Goal: Task Accomplishment & Management: Use online tool/utility

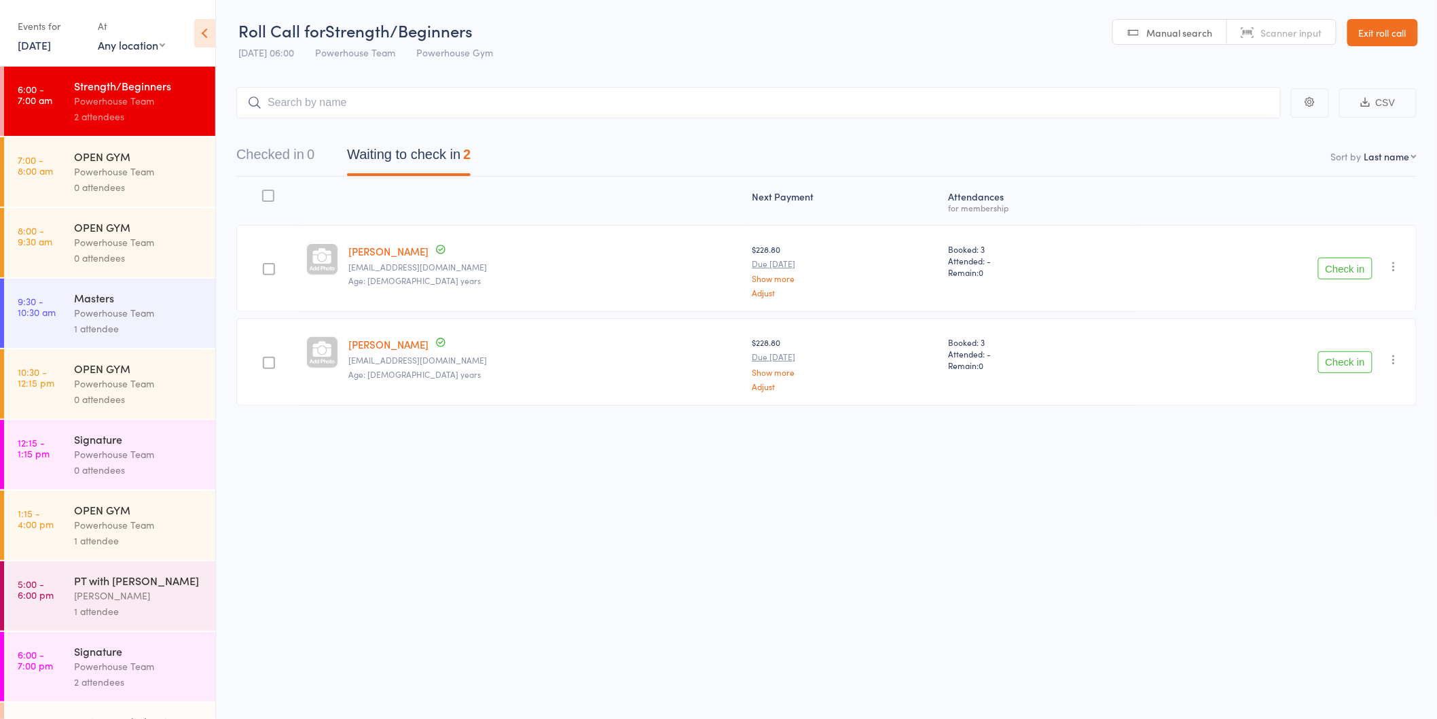
click at [1346, 268] on button "Check in" at bounding box center [1345, 268] width 54 height 22
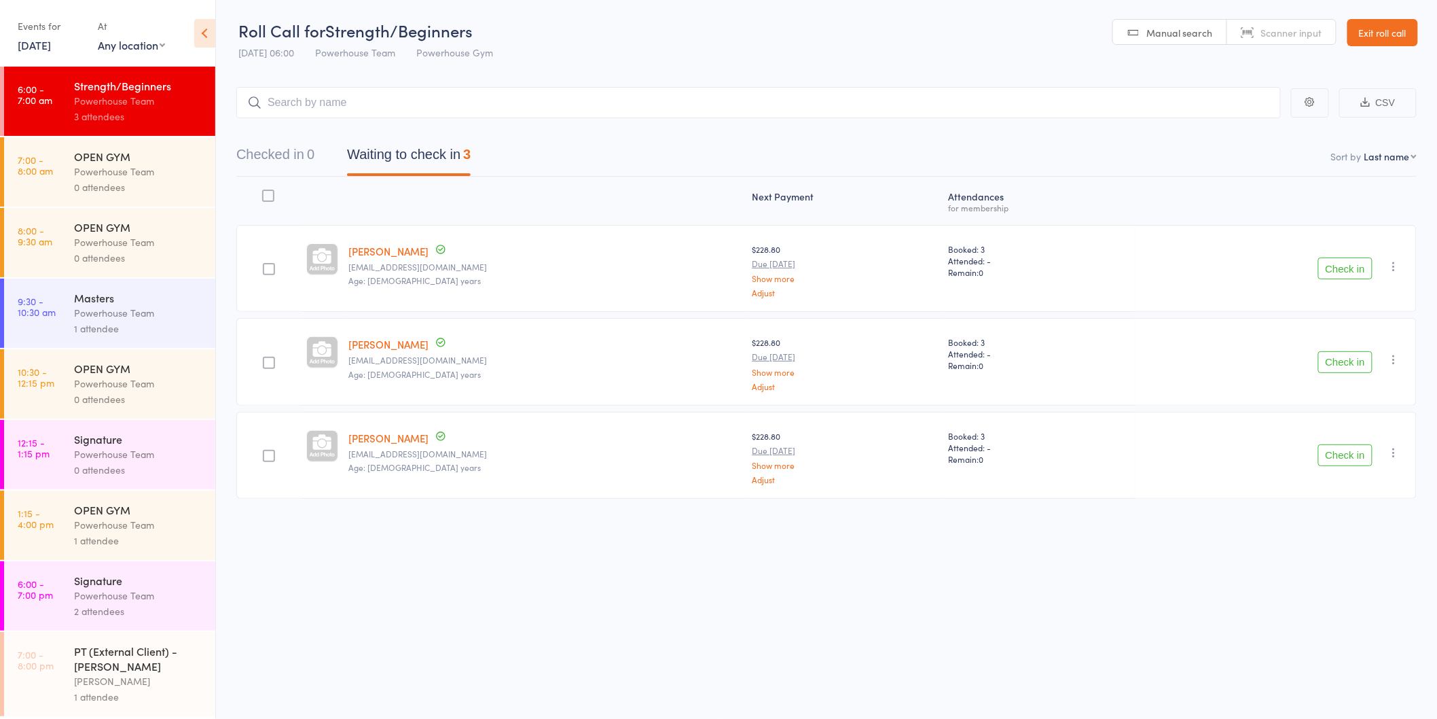
click at [1357, 270] on button "Check in" at bounding box center [1345, 268] width 54 height 22
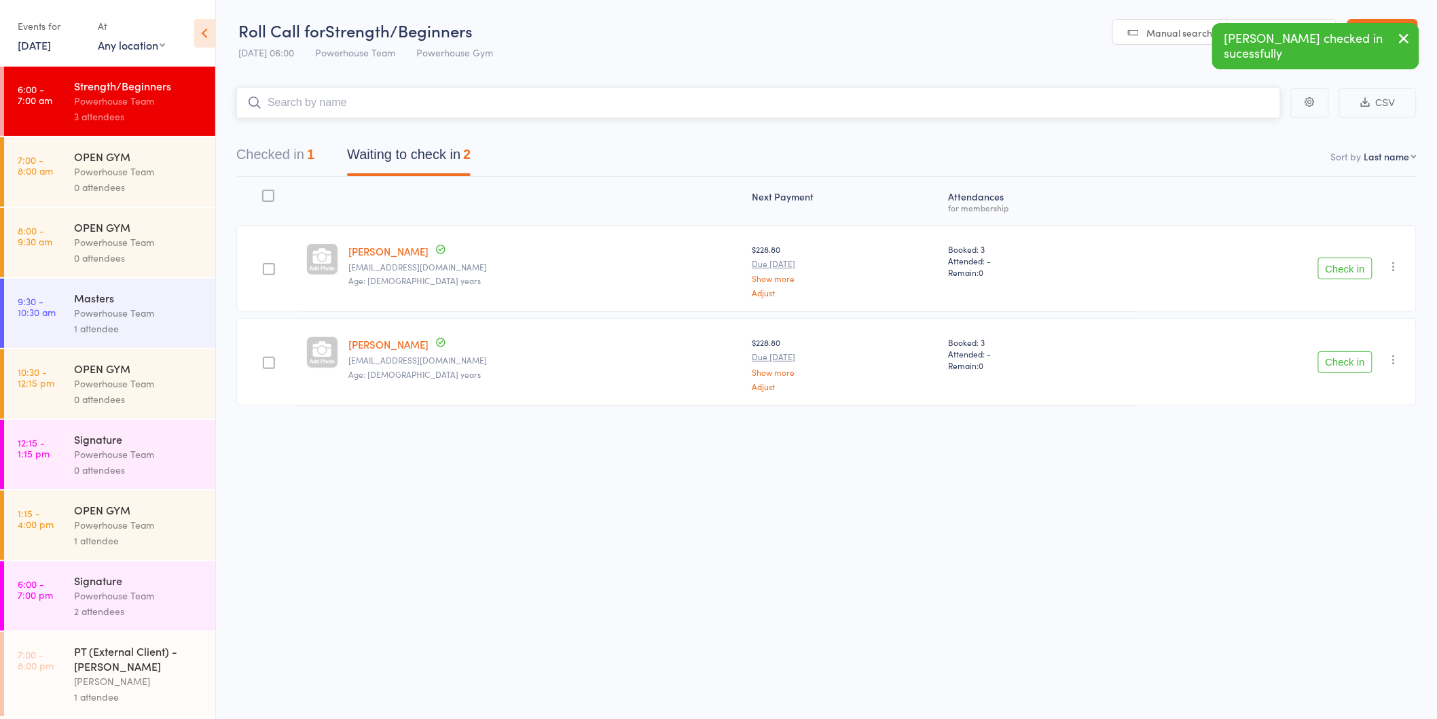
click at [602, 105] on input "search" at bounding box center [758, 102] width 1045 height 31
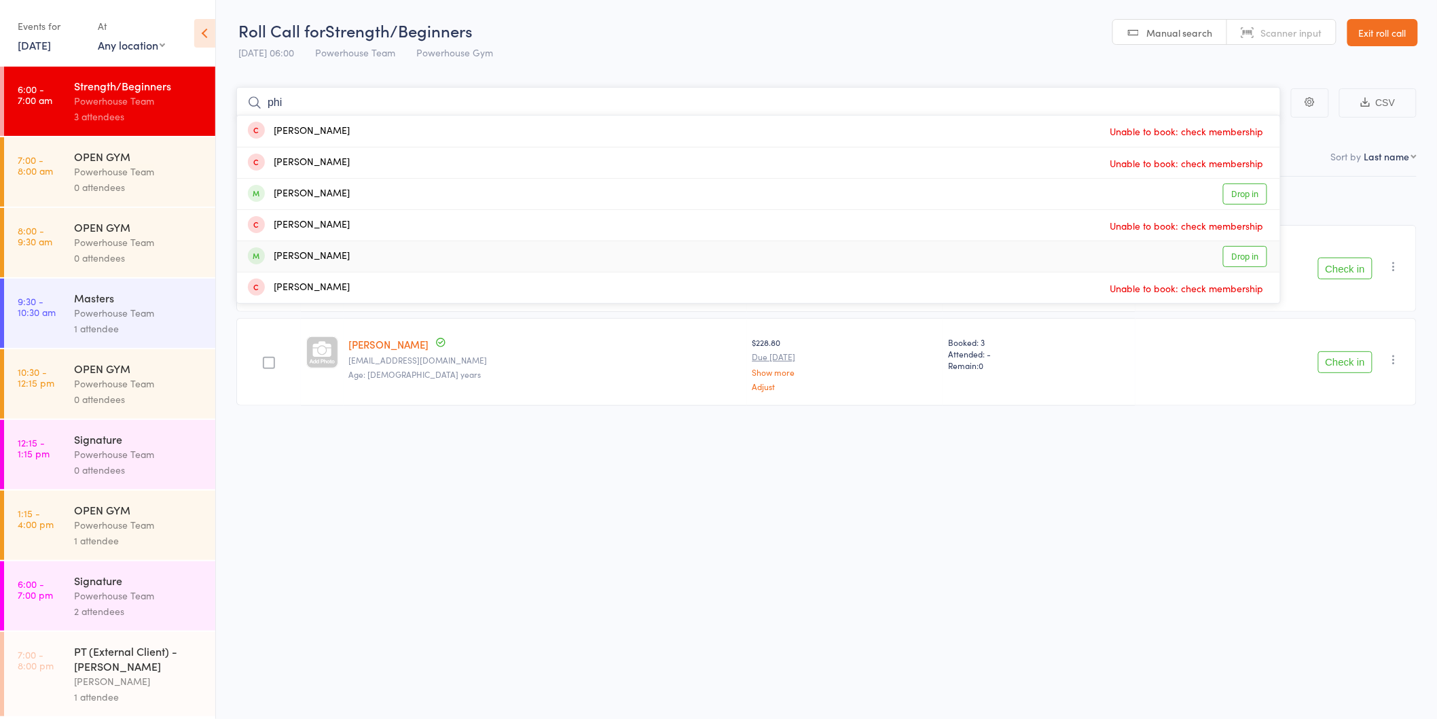
type input "phi"
click at [1240, 258] on link "Drop in" at bounding box center [1245, 256] width 44 height 21
